Goal: Transaction & Acquisition: Book appointment/travel/reservation

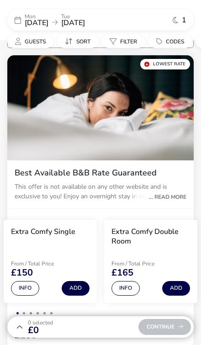
scroll to position [114, 0]
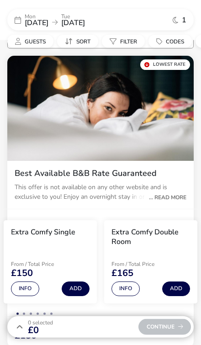
click at [171, 246] on div "Extra Comfy Double Room" at bounding box center [151, 239] width 79 height 23
click at [179, 284] on button "Add" at bounding box center [176, 289] width 28 height 15
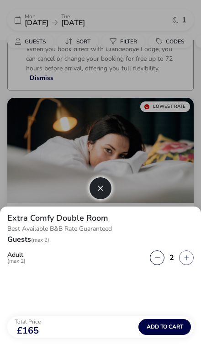
scroll to position [0, 0]
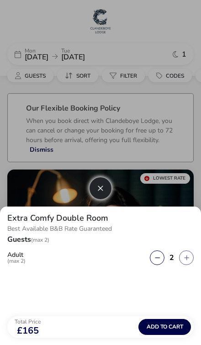
click at [173, 39] on div at bounding box center [100, 172] width 201 height 345
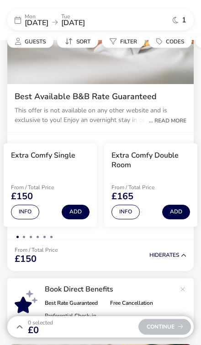
scroll to position [192, 0]
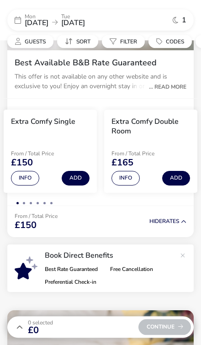
click at [179, 176] on button "Add" at bounding box center [176, 178] width 28 height 15
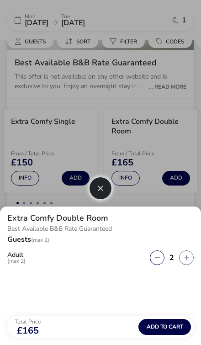
click at [168, 328] on span "Add to cart" at bounding box center [165, 327] width 37 height 6
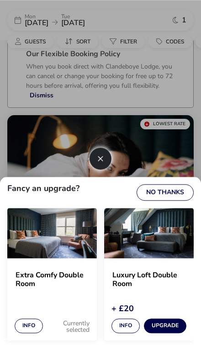
scroll to position [0, 0]
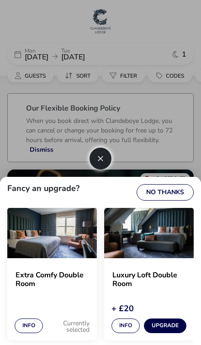
click at [174, 194] on button "No Thanks" at bounding box center [165, 192] width 57 height 16
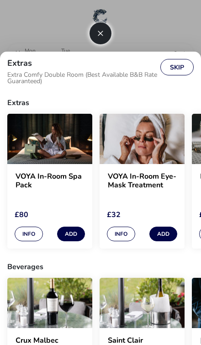
click at [183, 59] on button "Skip" at bounding box center [177, 67] width 33 height 16
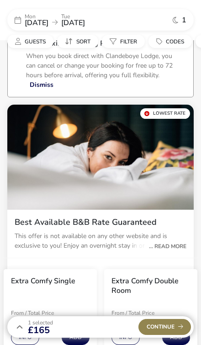
scroll to position [65, 0]
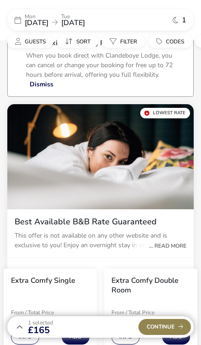
click at [173, 327] on span "Continue" at bounding box center [165, 327] width 37 height 6
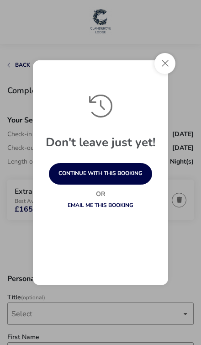
click at [111, 176] on button "continue with this booking" at bounding box center [100, 174] width 103 height 22
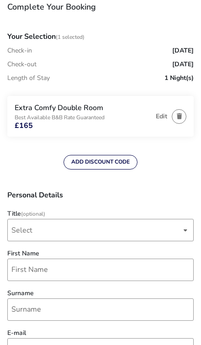
scroll to position [90, 0]
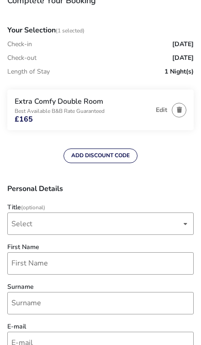
click at [186, 223] on div "dropdown trigger" at bounding box center [185, 224] width 5 height 18
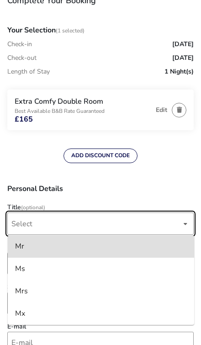
click at [106, 250] on li "Mr" at bounding box center [101, 247] width 187 height 22
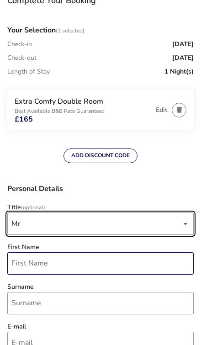
click at [107, 265] on input "First Name" at bounding box center [100, 264] width 187 height 22
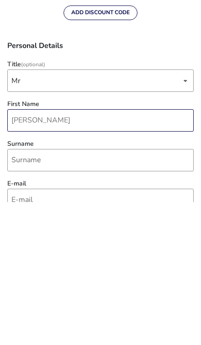
type input "[PERSON_NAME]"
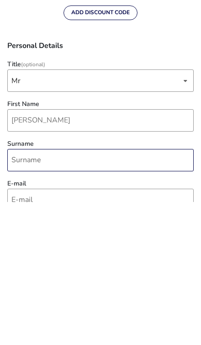
click at [13, 292] on input "Surname" at bounding box center [100, 303] width 187 height 22
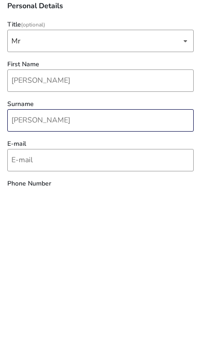
type input "[PERSON_NAME]"
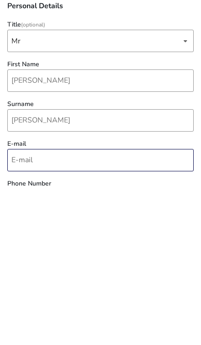
click at [20, 307] on input "E-mail" at bounding box center [100, 318] width 187 height 22
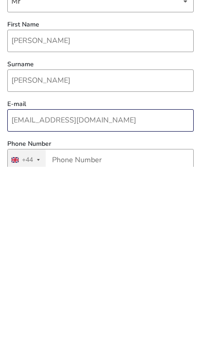
type input "[EMAIL_ADDRESS][DOMAIN_NAME]"
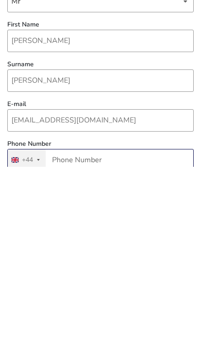
click at [72, 328] on input "Phone Number" at bounding box center [100, 339] width 187 height 22
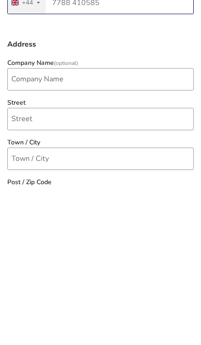
scroll to position [321, 0]
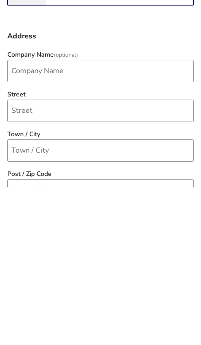
type input "7788 410585"
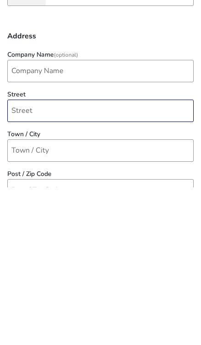
click at [22, 258] on input "Street" at bounding box center [100, 269] width 187 height 22
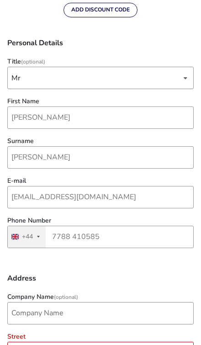
scroll to position [241, 0]
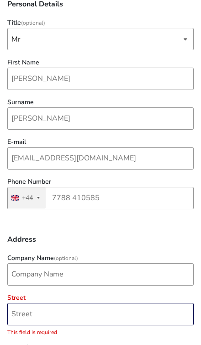
click at [127, 312] on input "Street" at bounding box center [100, 314] width 187 height 22
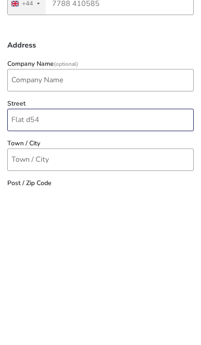
click at [61, 267] on input "Flat d54" at bounding box center [100, 278] width 187 height 22
type input "Flat d54, [STREET_ADDRESS][PERSON_NAME]"
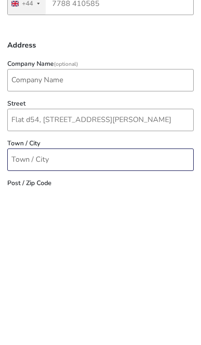
click at [22, 307] on input "Town / City" at bounding box center [100, 318] width 187 height 22
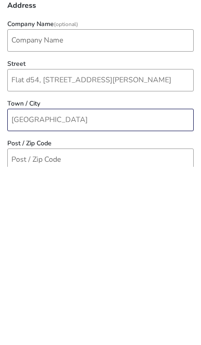
type input "[GEOGRAPHIC_DATA]"
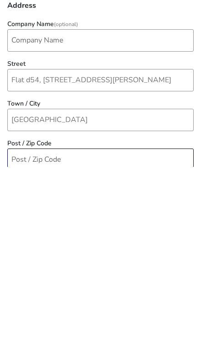
click at [22, 327] on input "Post / Zip Code" at bounding box center [100, 338] width 187 height 22
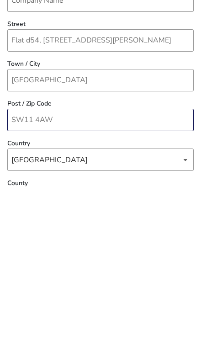
type input "SW11 4AW"
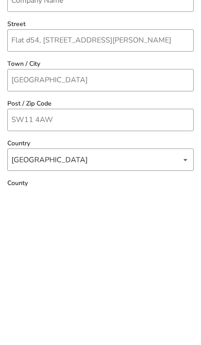
type input "[GEOGRAPHIC_DATA]"
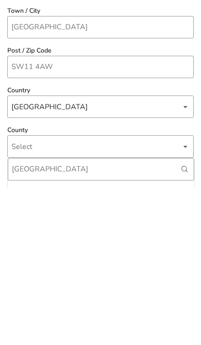
scroll to position [602, 0]
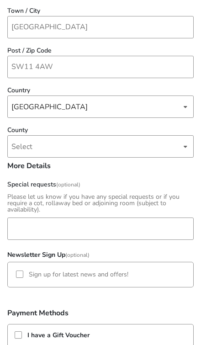
click at [21, 145] on span "Select" at bounding box center [21, 147] width 21 height 10
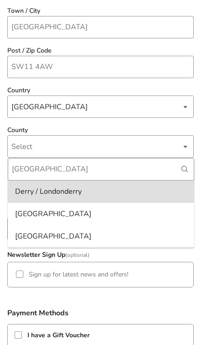
click at [29, 213] on div "[GEOGRAPHIC_DATA]" at bounding box center [53, 214] width 76 height 15
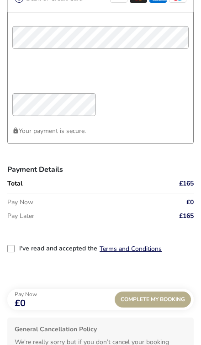
scroll to position [972, 0]
click at [10, 245] on div "2-term_condi" at bounding box center [10, 248] width 7 height 7
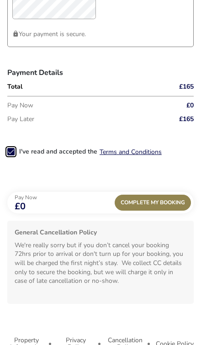
scroll to position [1057, 0]
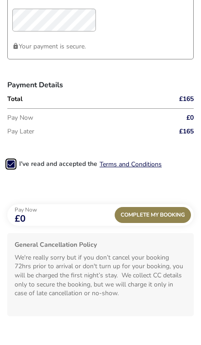
click at [160, 218] on span "Complete My Booking" at bounding box center [153, 215] width 65 height 6
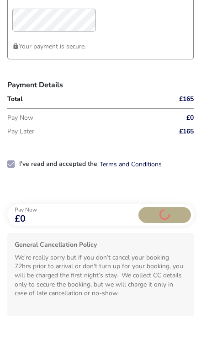
scroll to position [15, 0]
